Goal: Task Accomplishment & Management: Complete application form

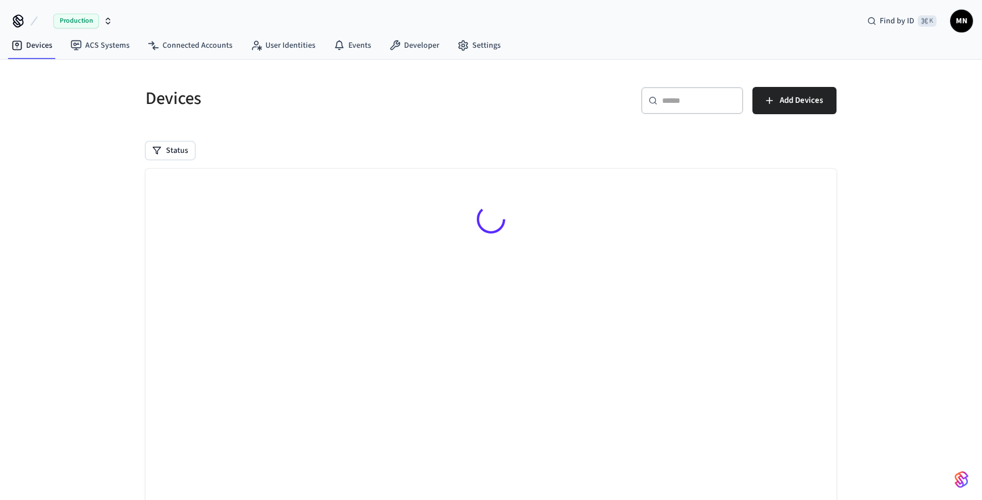
click at [959, 20] on span "MN" at bounding box center [962, 21] width 20 height 20
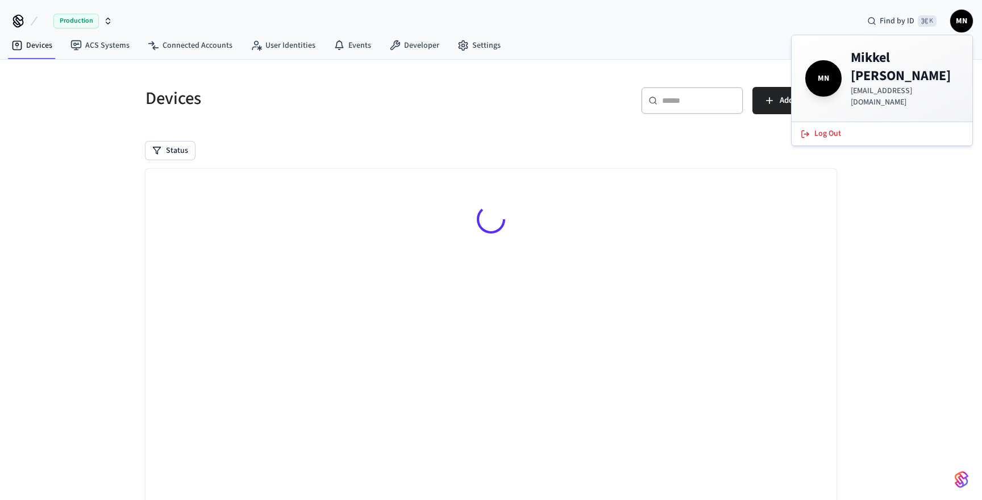
click at [959, 20] on span "MN" at bounding box center [962, 21] width 20 height 20
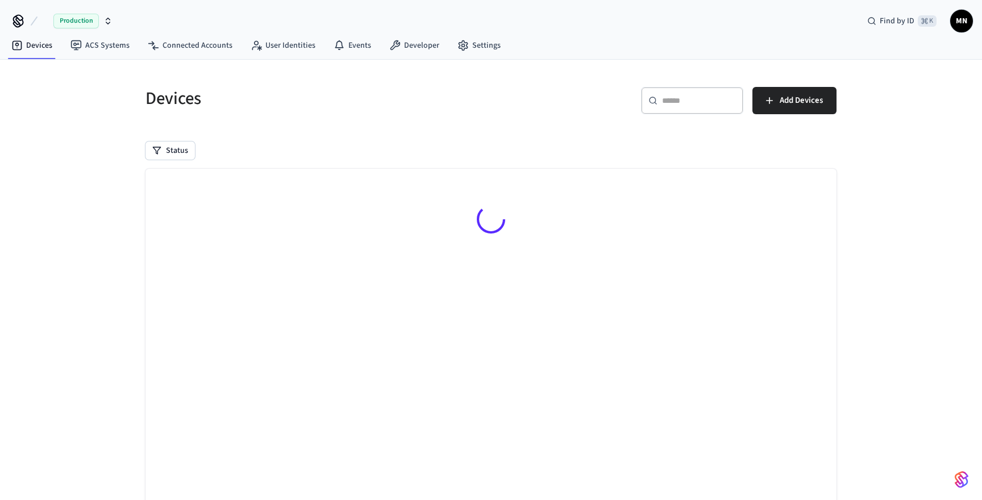
click at [110, 18] on icon "button" at bounding box center [107, 20] width 9 height 9
click at [287, 115] on div "Devices" at bounding box center [308, 98] width 353 height 50
click at [793, 102] on span "Add Devices" at bounding box center [801, 100] width 43 height 15
click at [859, 122] on div "Devices ​ ​ Add Devices Status Searching..." at bounding box center [491, 305] width 982 height 490
click at [89, 47] on link "ACS Systems" at bounding box center [99, 45] width 77 height 20
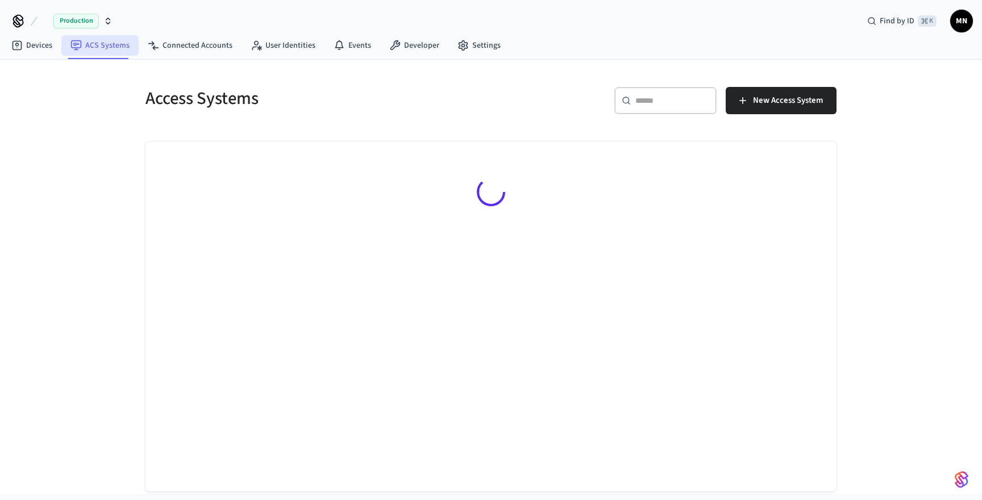
click at [110, 44] on link "ACS Systems" at bounding box center [99, 45] width 77 height 20
click at [21, 41] on icon at bounding box center [16, 45] width 11 height 11
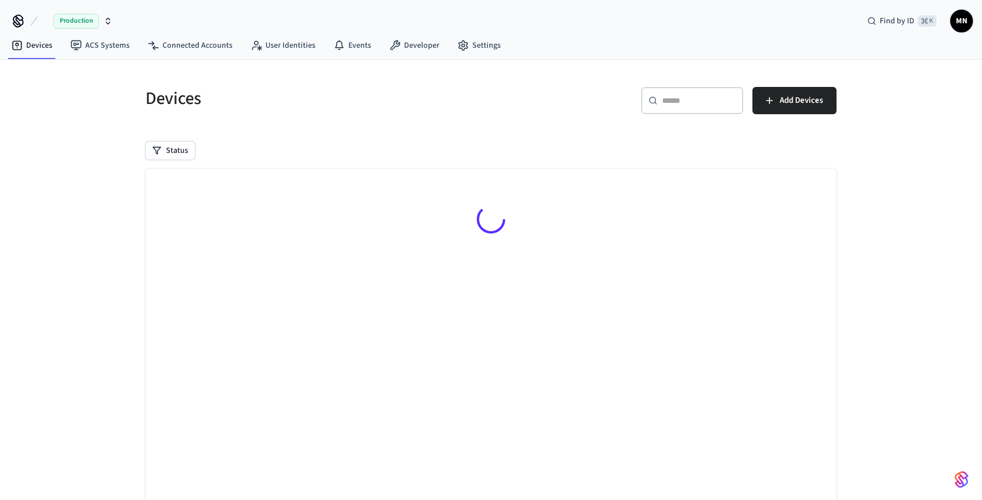
click at [961, 19] on span "MN" at bounding box center [962, 21] width 20 height 20
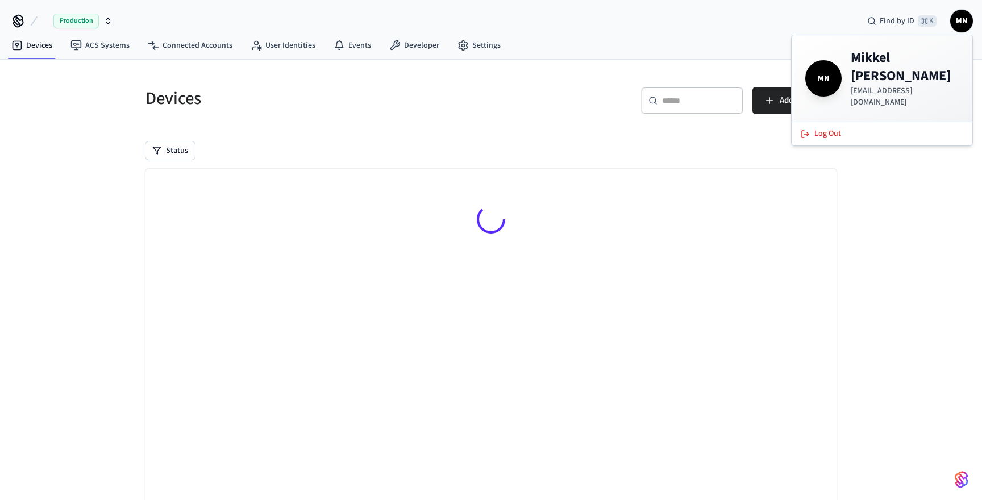
click at [961, 19] on span "MN" at bounding box center [962, 21] width 20 height 20
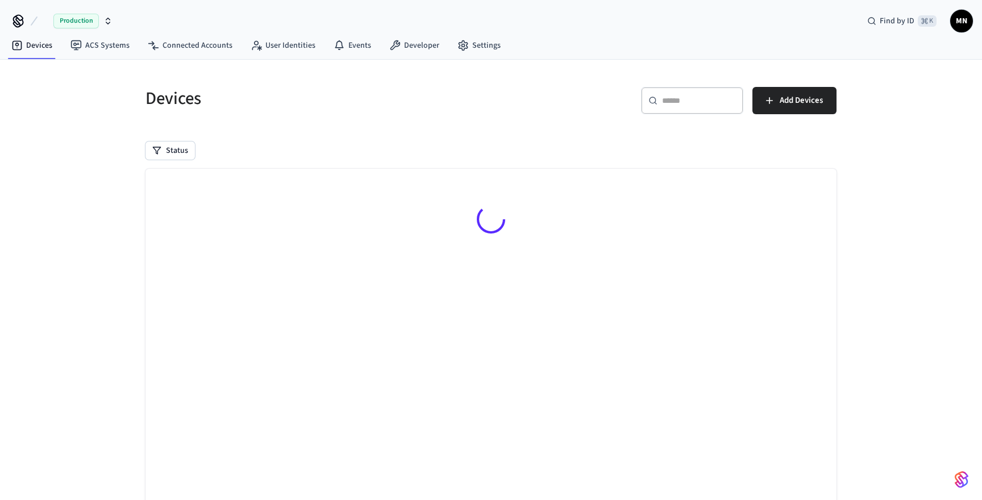
click at [583, 30] on div "Production Find by ID ⌘ K MN" at bounding box center [491, 16] width 982 height 33
click at [420, 150] on div "Status" at bounding box center [491, 151] width 691 height 18
click at [273, 98] on h5 "Devices" at bounding box center [315, 98] width 339 height 23
click at [482, 112] on div "Devices" at bounding box center [308, 98] width 353 height 50
click at [637, 144] on div "Status" at bounding box center [491, 151] width 691 height 18
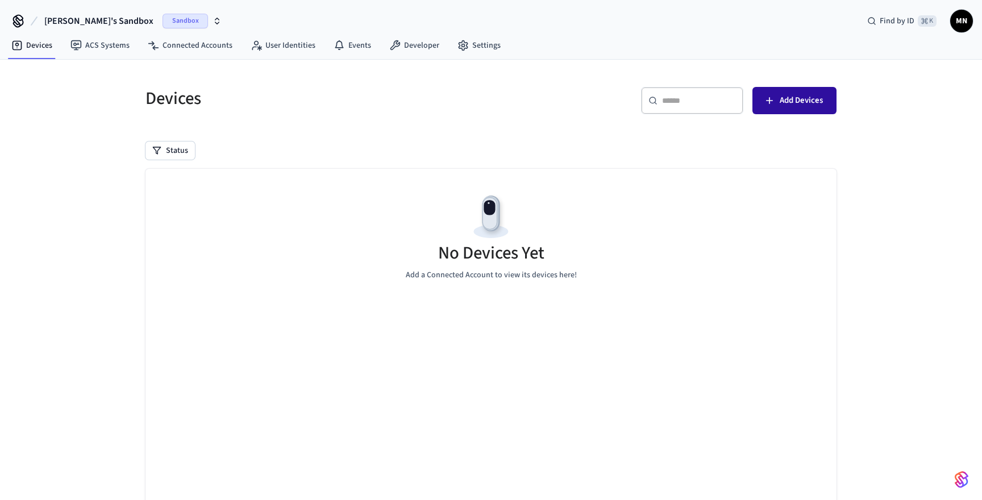
click at [782, 106] on span "Add Devices" at bounding box center [801, 100] width 43 height 15
click at [222, 45] on link "Connected Accounts" at bounding box center [190, 45] width 103 height 20
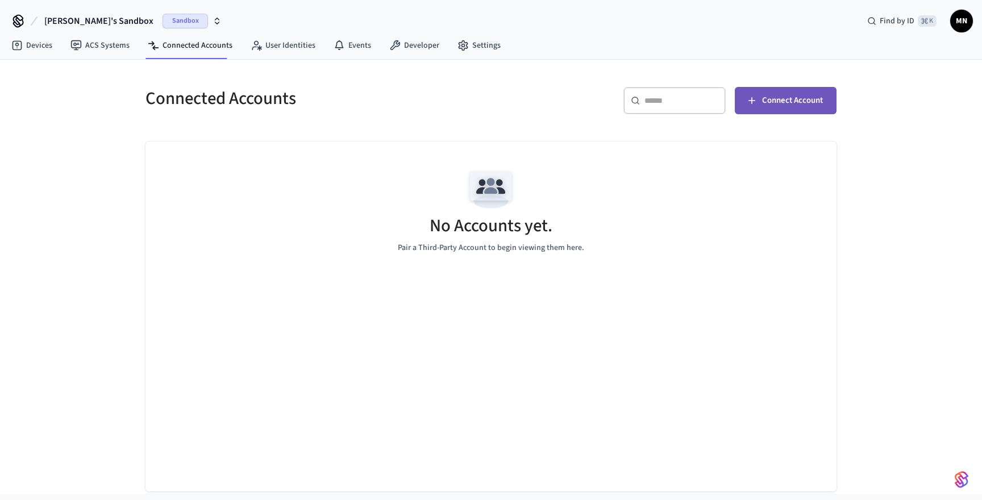
click at [794, 102] on span "Connect Account" at bounding box center [792, 100] width 61 height 15
click at [284, 47] on link "User Identities" at bounding box center [283, 45] width 83 height 20
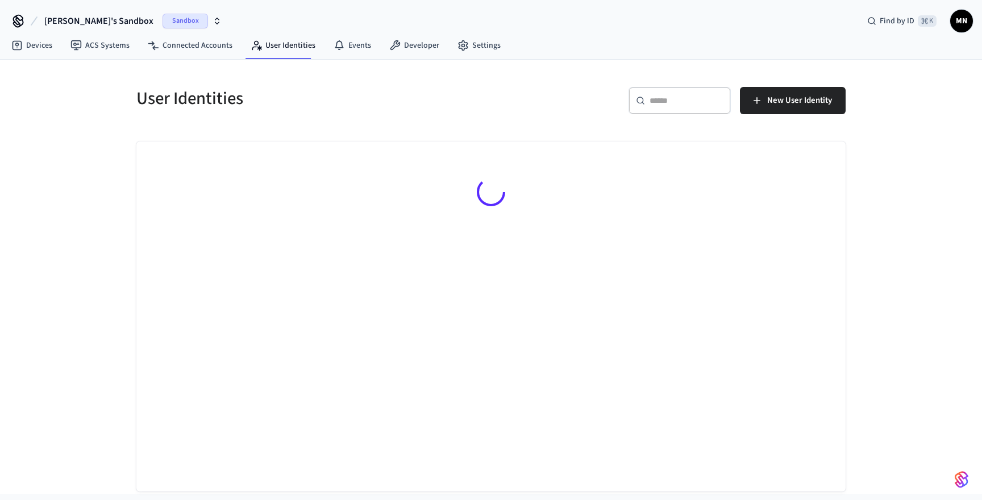
click at [213, 21] on icon "button" at bounding box center [217, 20] width 9 height 9
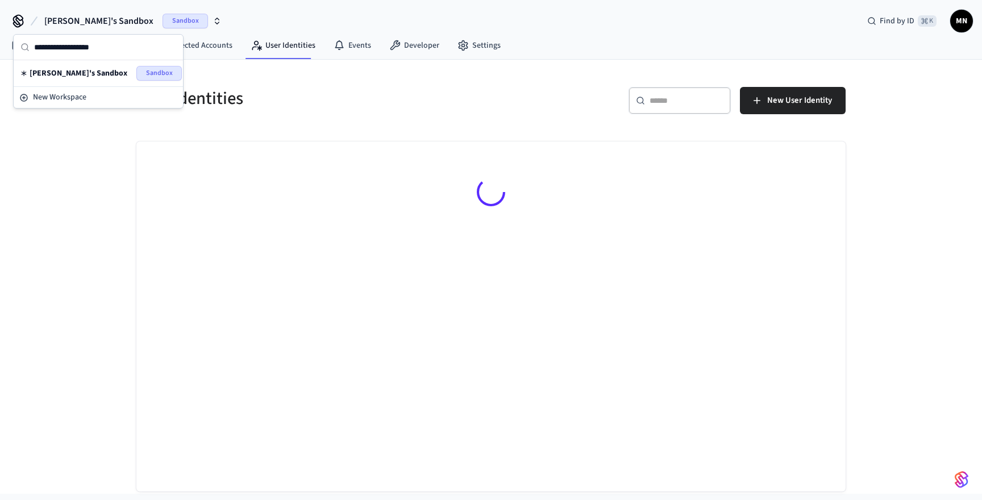
click at [213, 21] on icon "button" at bounding box center [217, 20] width 9 height 9
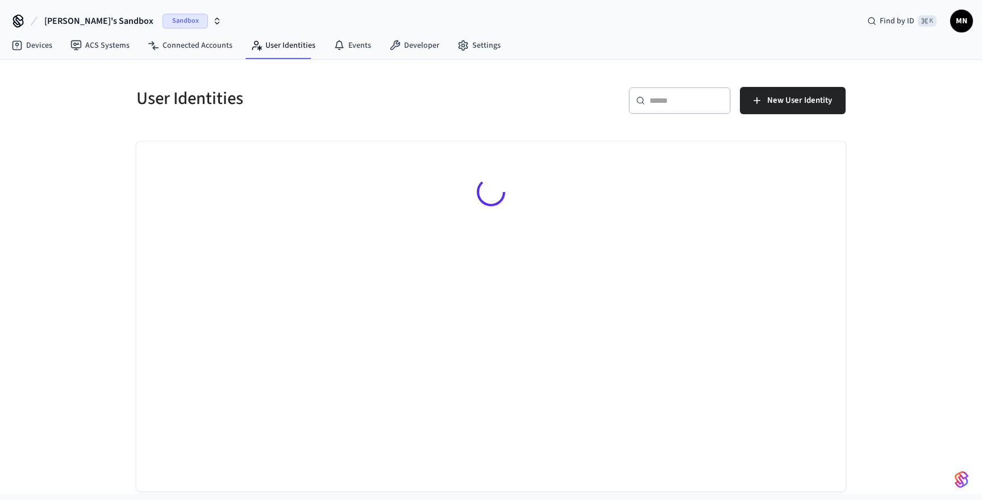
click at [965, 22] on span "MN" at bounding box center [962, 21] width 20 height 20
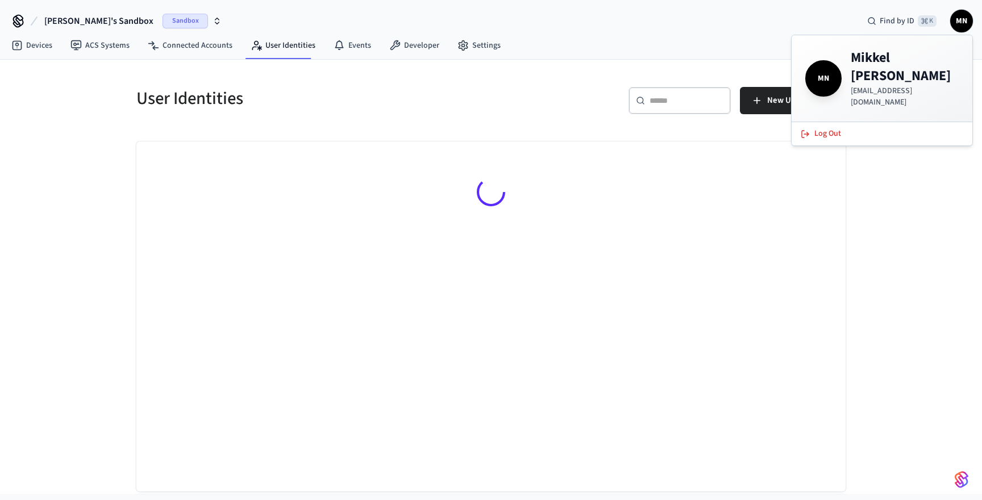
click at [698, 37] on div "Devices ACS Systems Connected Accounts User Identities Events Developer Settings" at bounding box center [491, 46] width 982 height 27
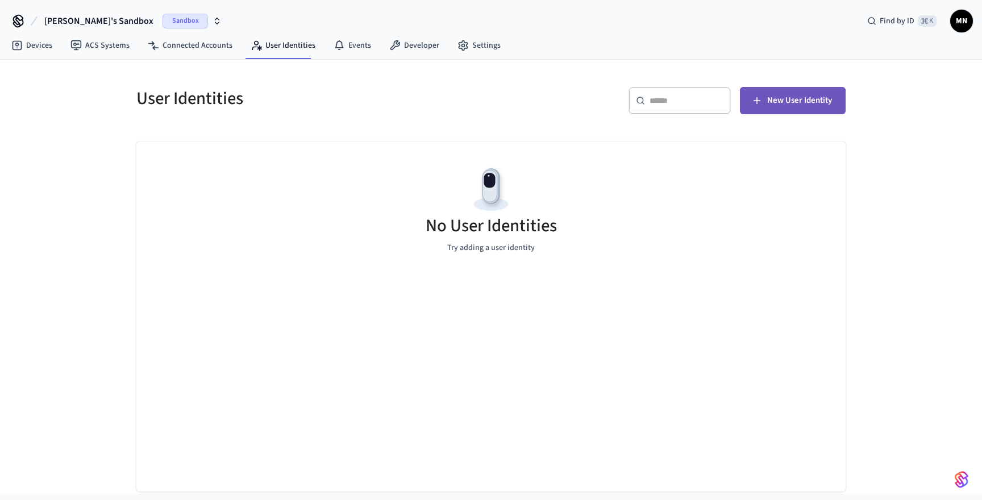
click at [791, 104] on span "New User Identity" at bounding box center [800, 100] width 65 height 15
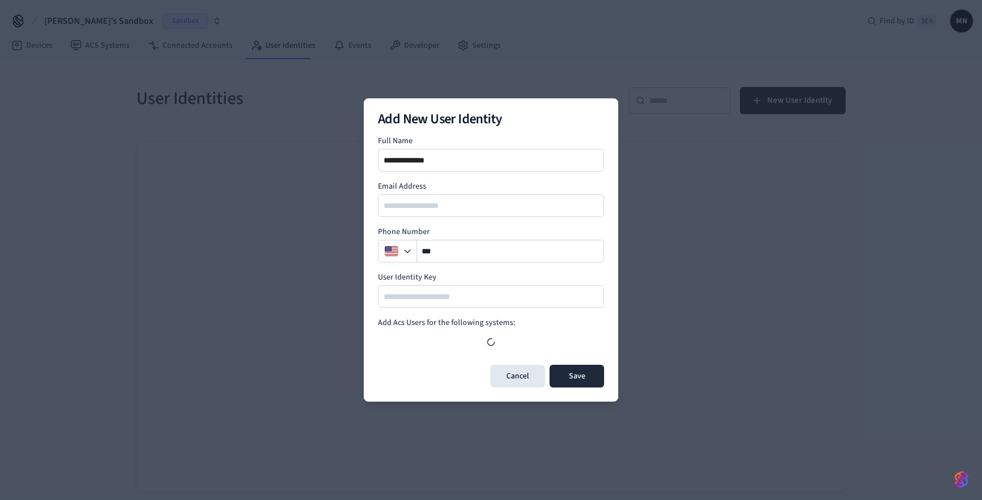
type input "**********"
click at [583, 234] on label "Phone Number" at bounding box center [491, 231] width 226 height 11
click at [581, 379] on button "Save" at bounding box center [577, 376] width 55 height 23
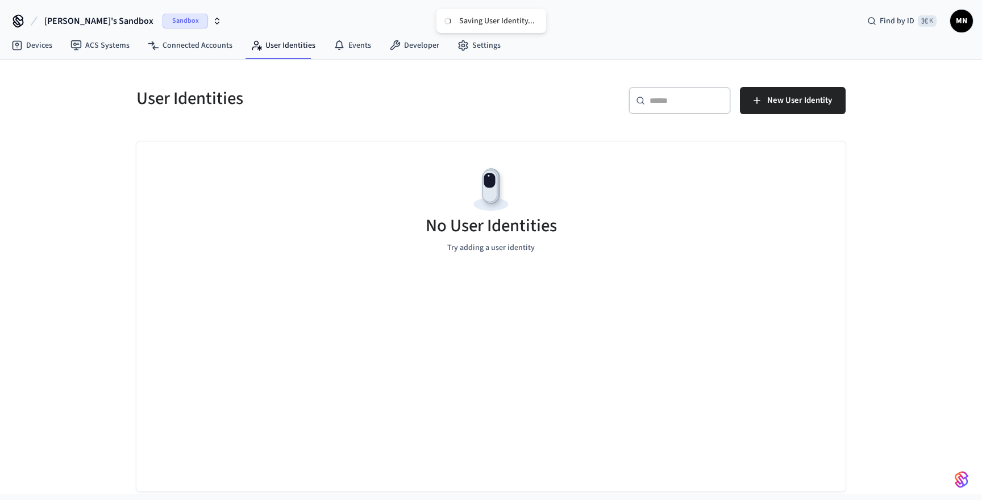
click at [600, 242] on div "No User Identities Try adding a user identity" at bounding box center [491, 209] width 710 height 135
click at [538, 106] on div "​ ​ New User Identity" at bounding box center [672, 105] width 348 height 36
click at [188, 43] on link "Connected Accounts" at bounding box center [190, 45] width 103 height 20
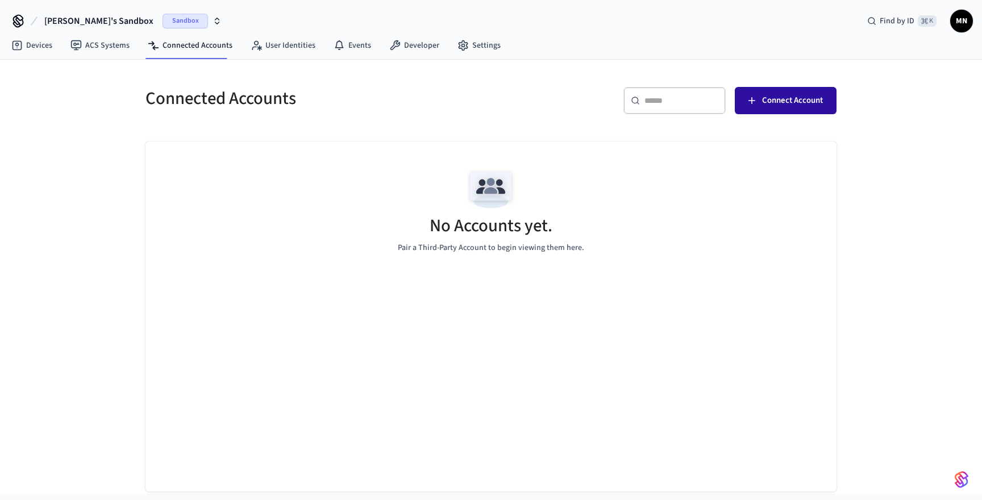
click at [765, 103] on span "Connect Account" at bounding box center [792, 100] width 61 height 15
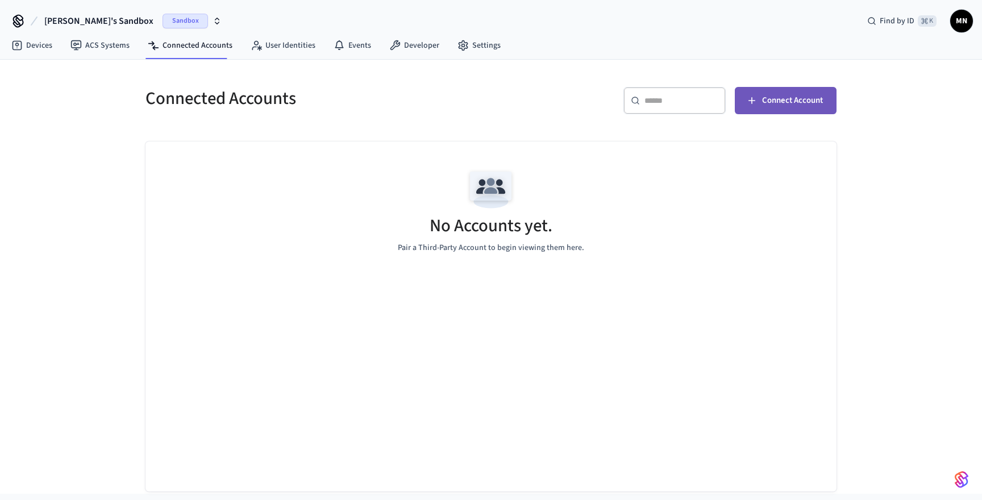
click at [765, 103] on span "Connect Account" at bounding box center [792, 100] width 61 height 15
